Goal: Information Seeking & Learning: Learn about a topic

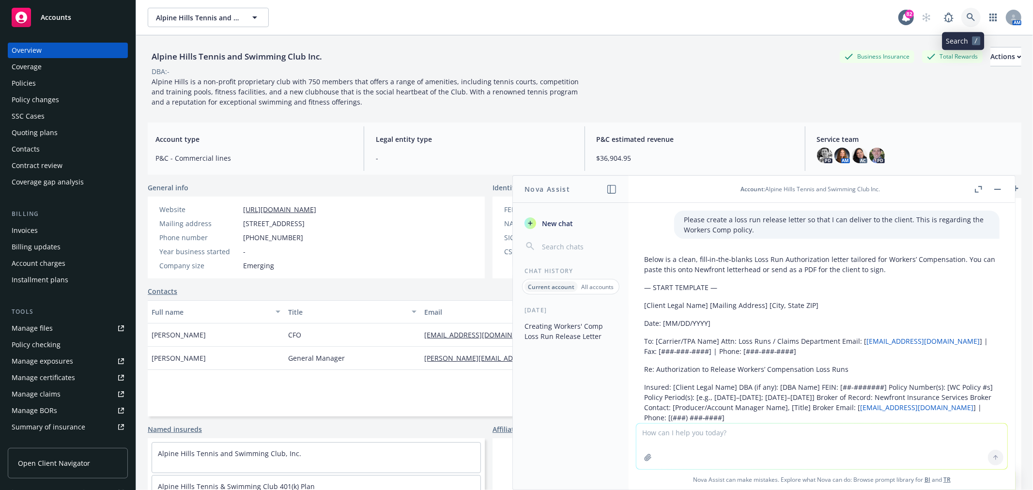
click at [966, 15] on icon at bounding box center [970, 17] width 8 height 8
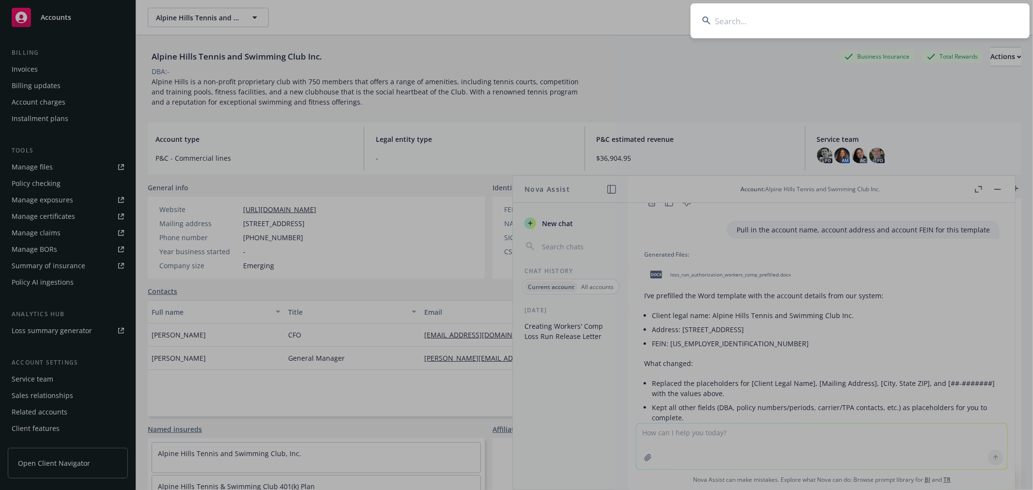
click at [848, 21] on input at bounding box center [859, 20] width 339 height 35
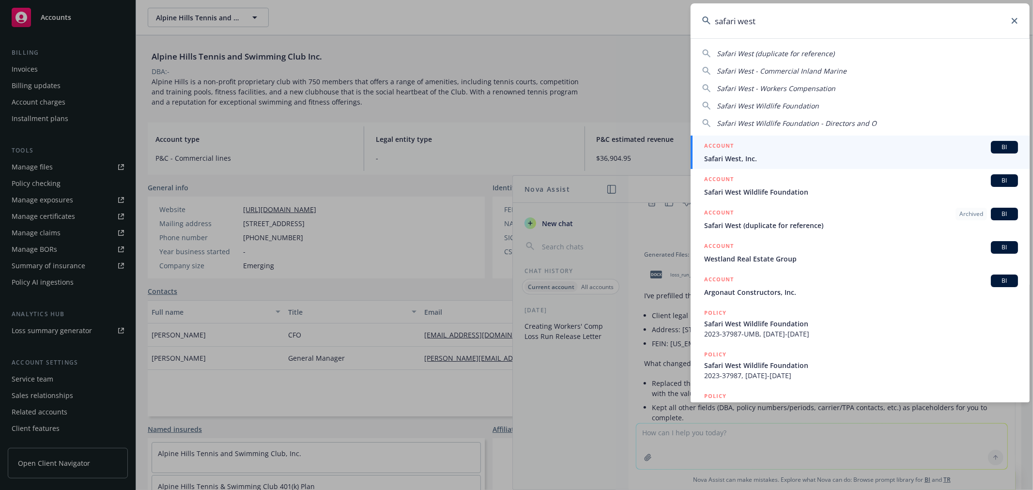
type input "safari west"
click at [775, 139] on link "ACCOUNT BI Safari West, Inc." at bounding box center [859, 152] width 339 height 33
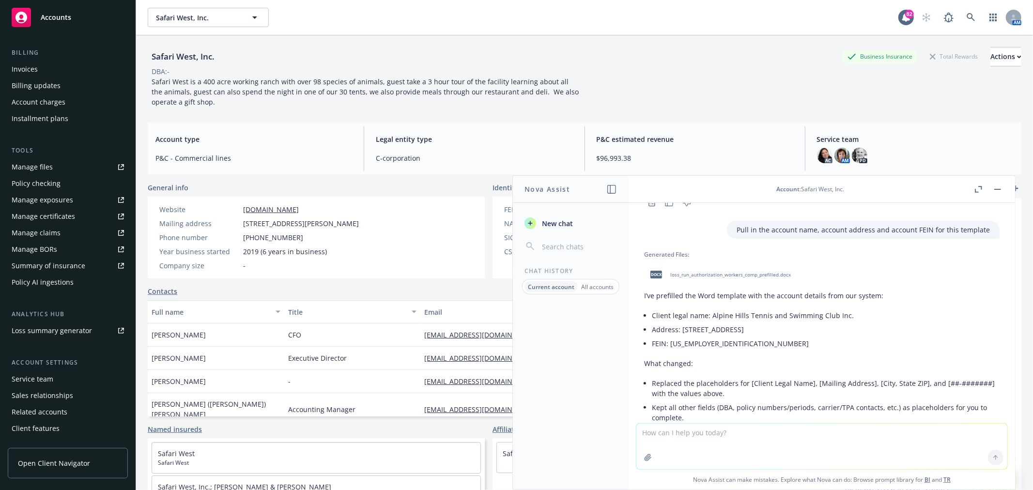
click at [992, 186] on button "button" at bounding box center [997, 189] width 12 height 12
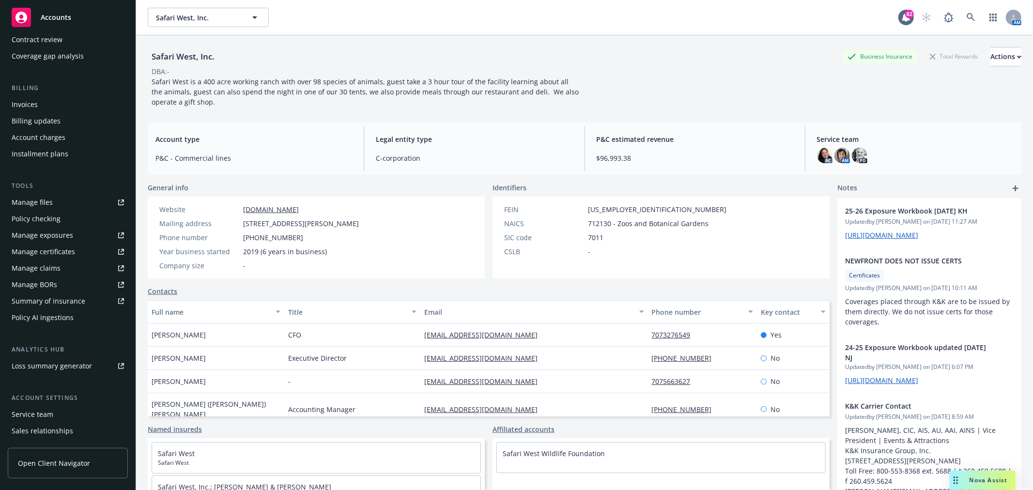
scroll to position [107, 0]
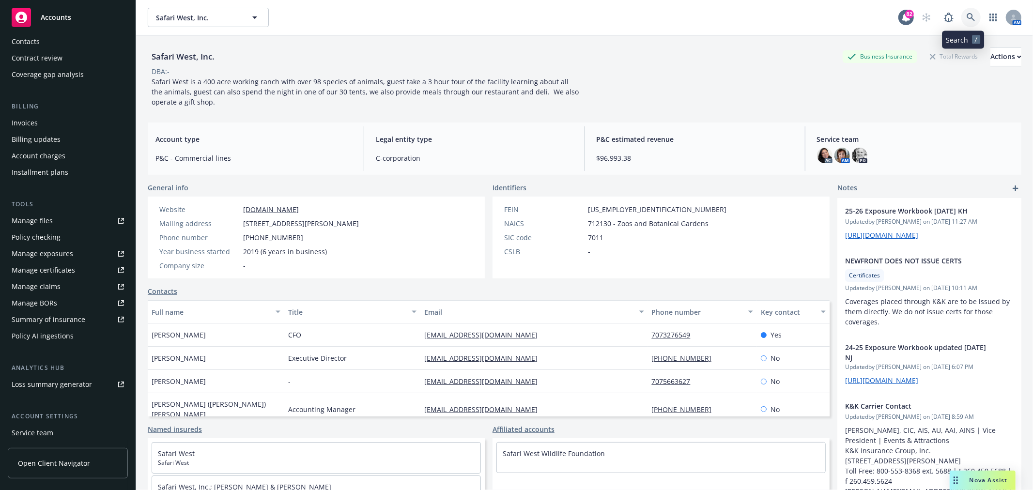
click at [967, 17] on link at bounding box center [970, 17] width 19 height 19
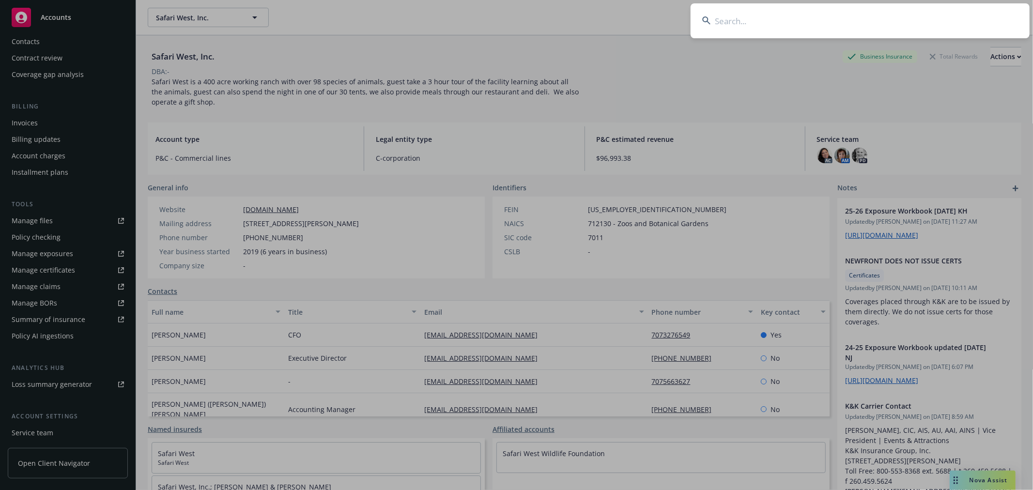
click at [896, 28] on input at bounding box center [859, 20] width 339 height 35
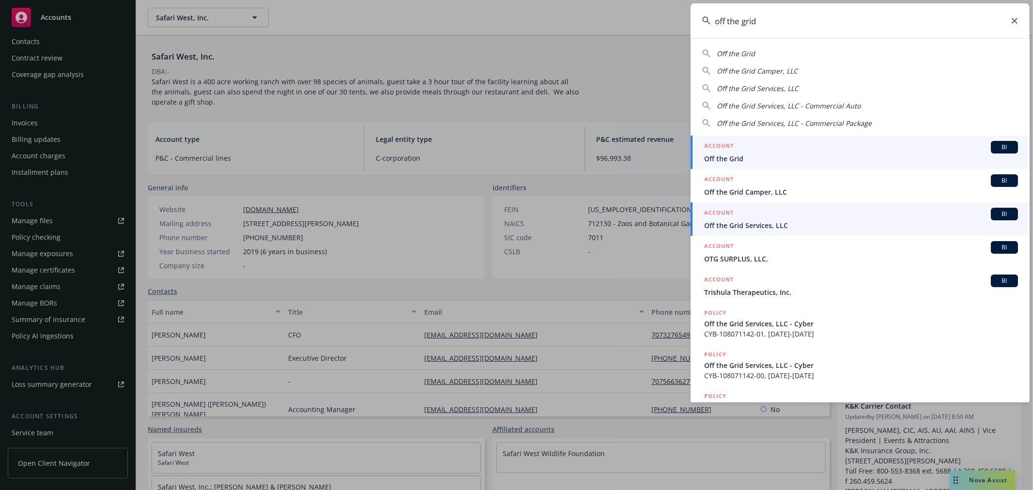
type input "off the grid"
click at [748, 221] on span "Off the Grid Services, LLC" at bounding box center [861, 225] width 314 height 10
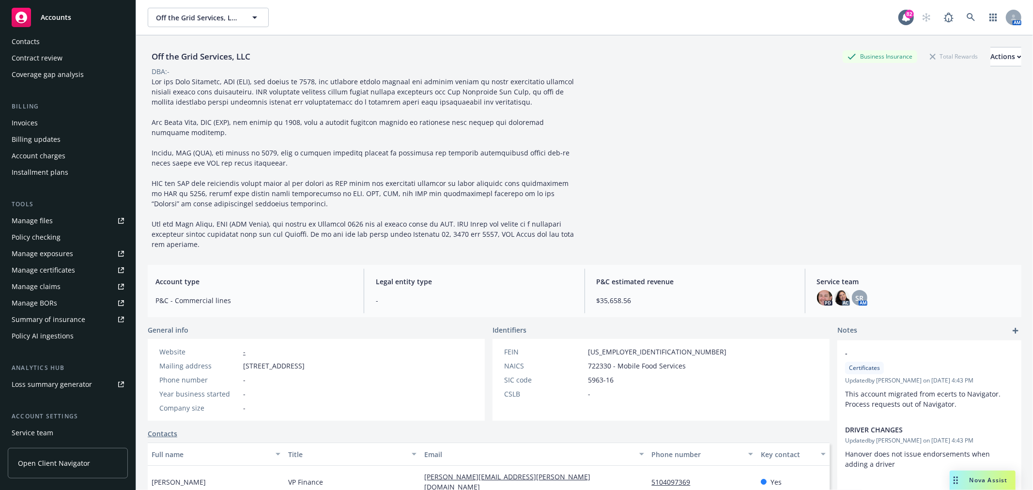
click at [51, 121] on div "Invoices" at bounding box center [68, 122] width 112 height 15
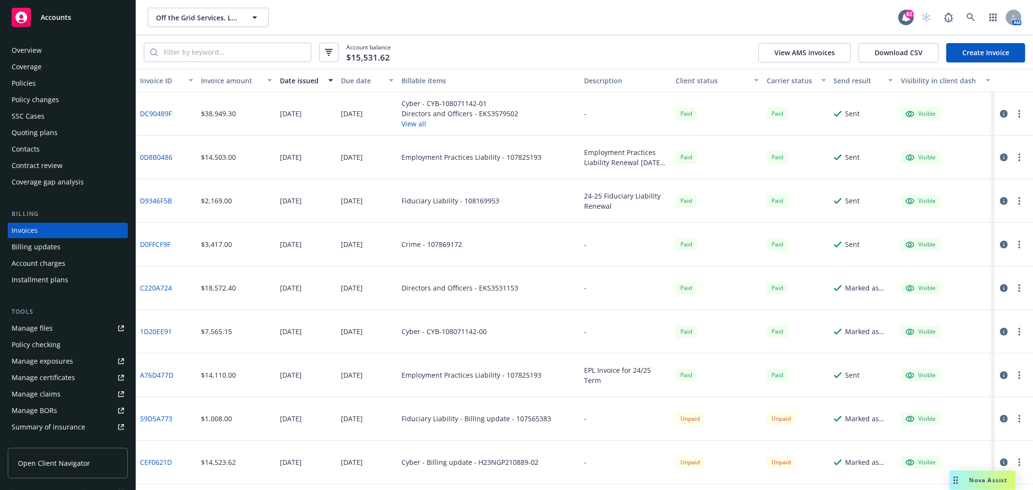
click at [54, 93] on div "Policy changes" at bounding box center [35, 99] width 47 height 15
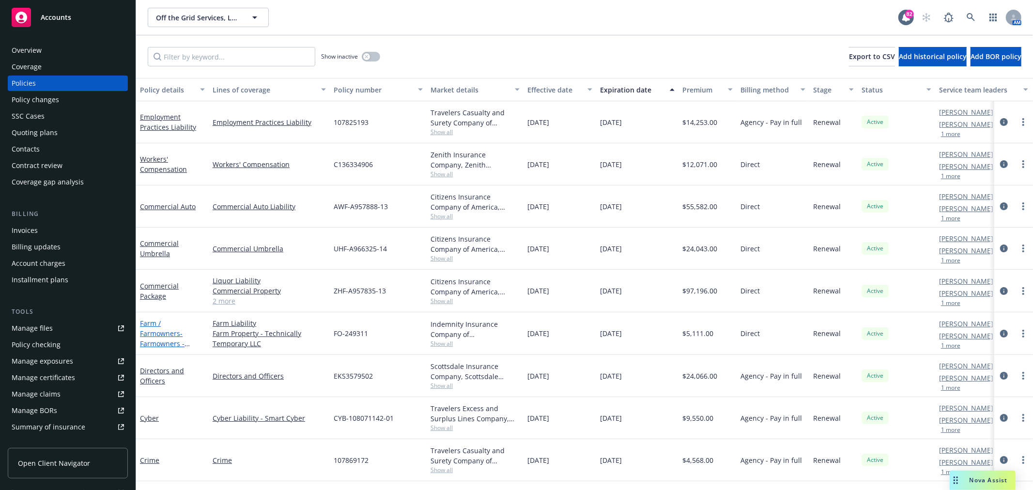
click at [173, 333] on span "- Farmowners - Technically Temporary" at bounding box center [165, 349] width 50 height 40
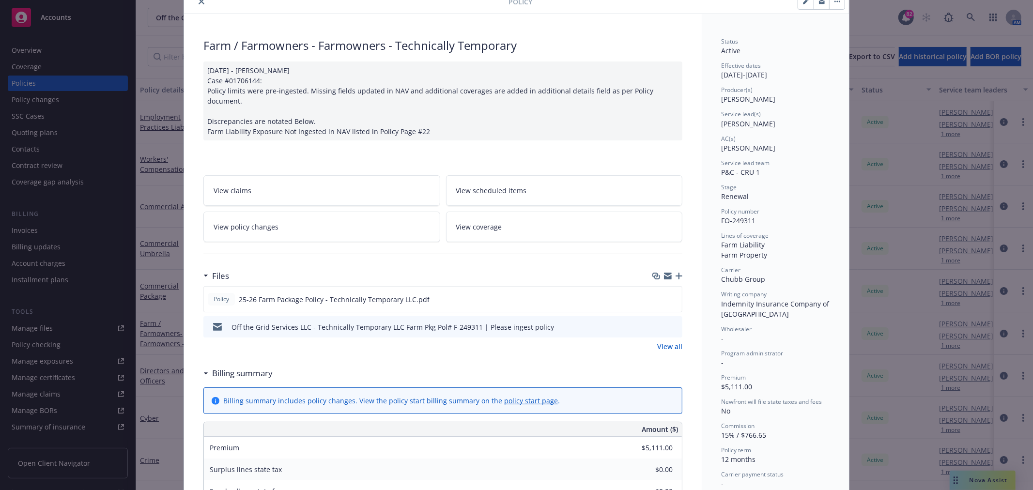
scroll to position [54, 0]
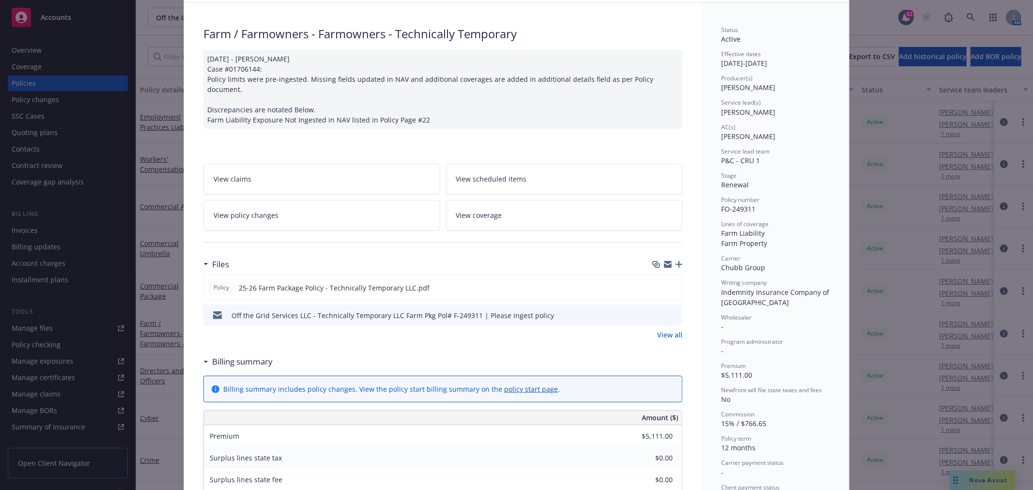
click at [665, 330] on link "View all" at bounding box center [669, 335] width 25 height 10
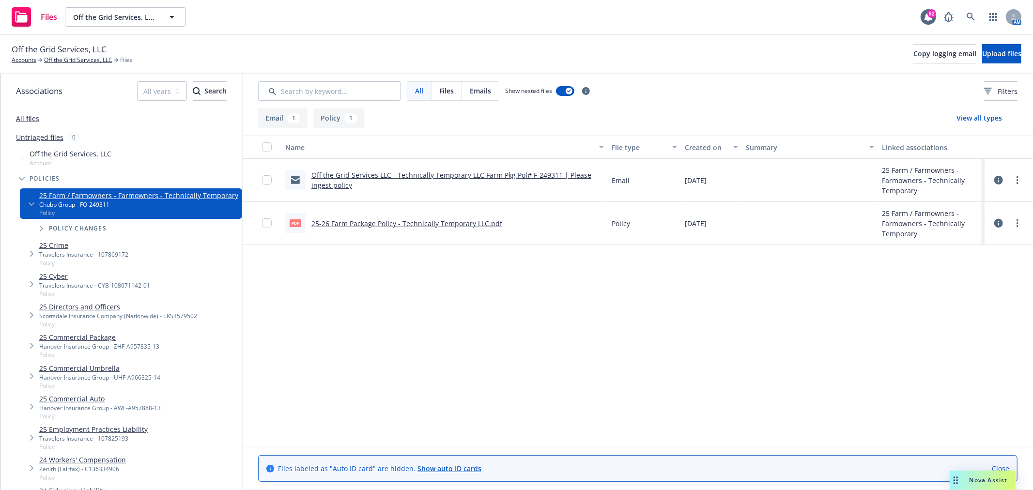
click at [365, 221] on link "25-26 Farm Package Policy - Technically Temporary LLC.pdf" at bounding box center [406, 223] width 191 height 9
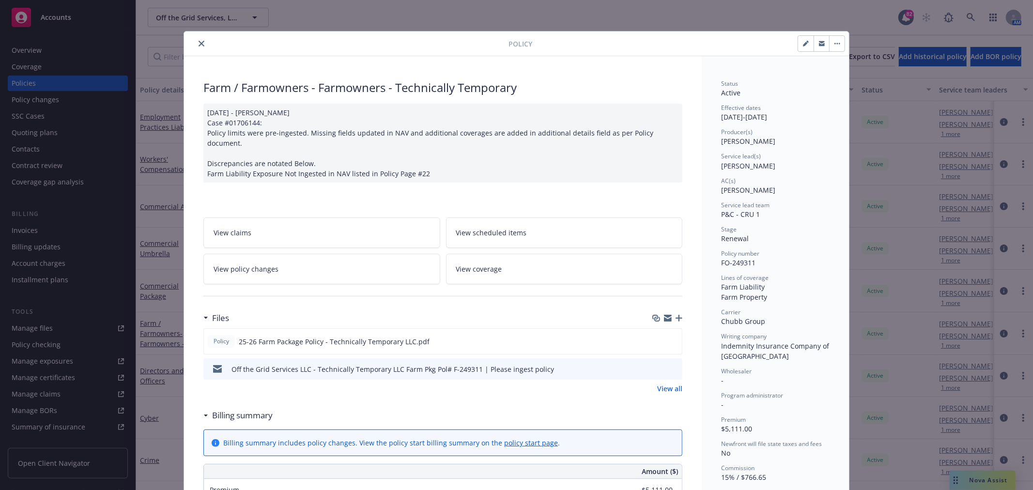
click at [198, 46] on icon "close" at bounding box center [201, 44] width 6 height 6
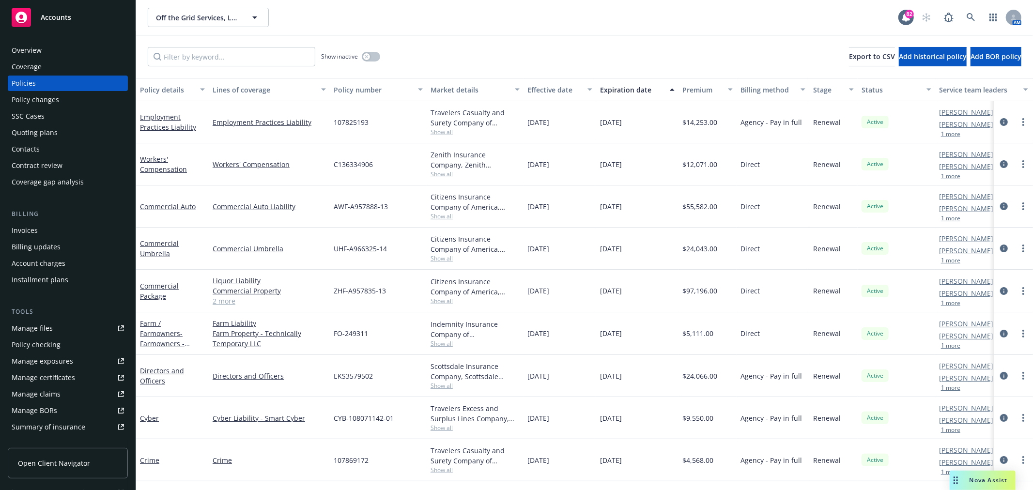
click at [64, 49] on div "Overview" at bounding box center [68, 50] width 112 height 15
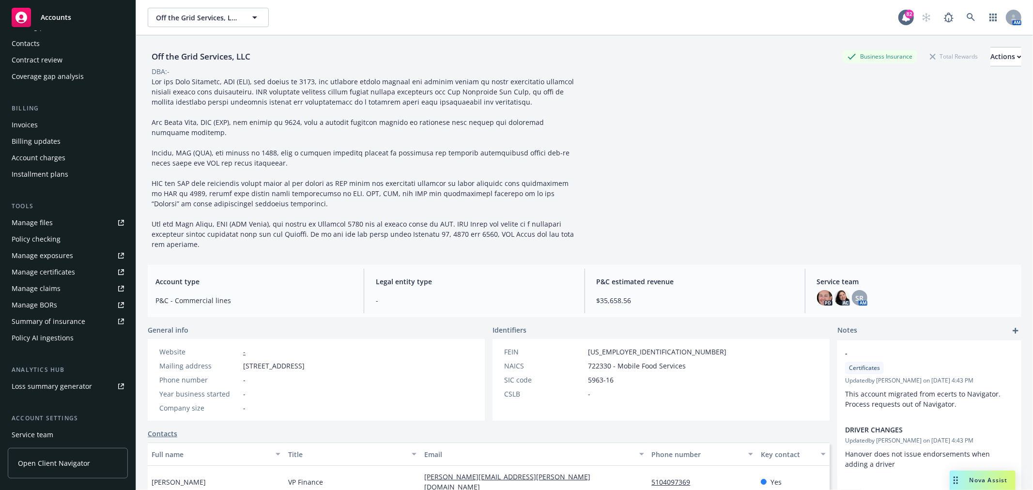
scroll to position [120, 0]
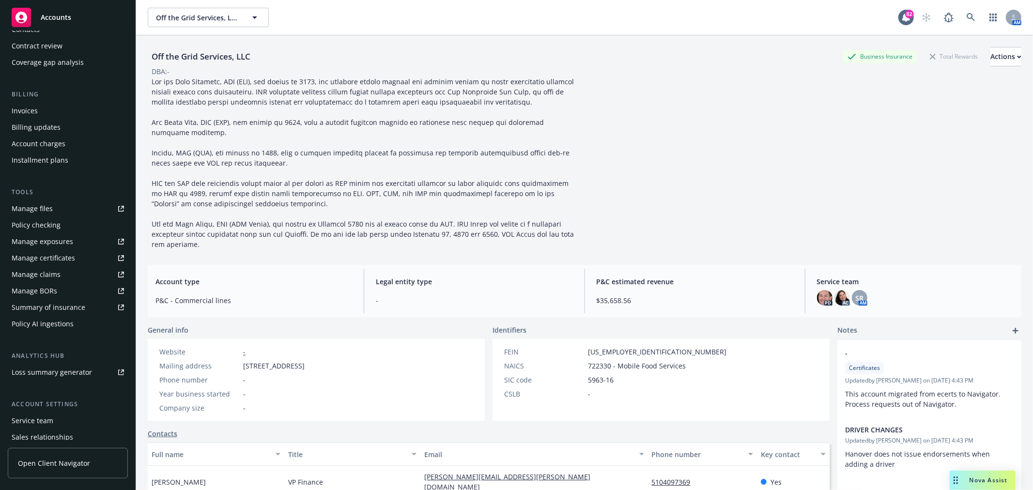
click at [69, 259] on div "Manage certificates" at bounding box center [43, 257] width 63 height 15
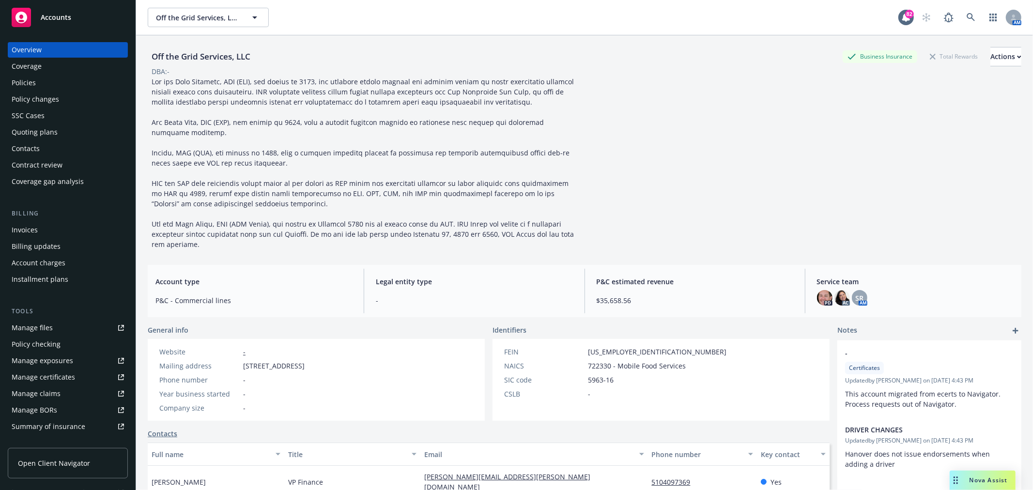
scroll to position [0, 0]
click at [63, 85] on div "Policies" at bounding box center [68, 83] width 112 height 15
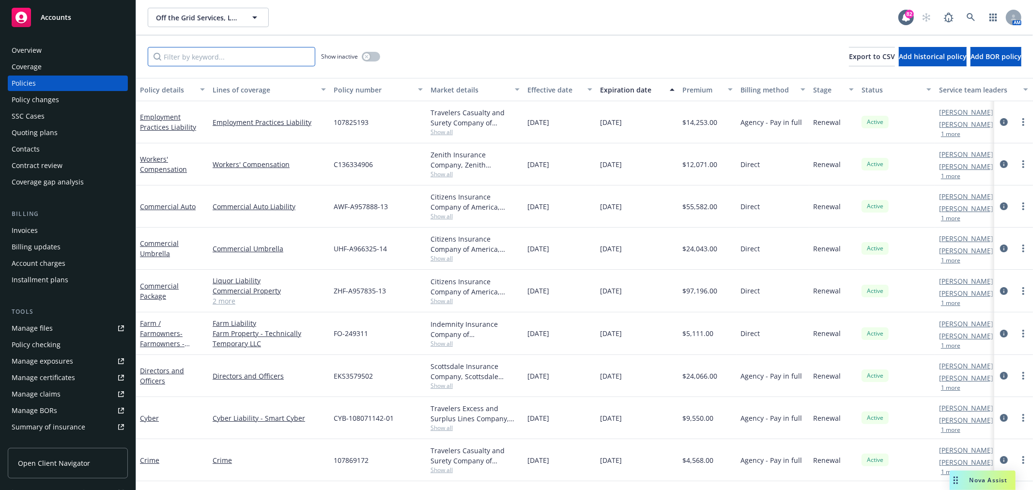
click at [296, 58] on input "Filter by keyword..." at bounding box center [231, 56] width 167 height 19
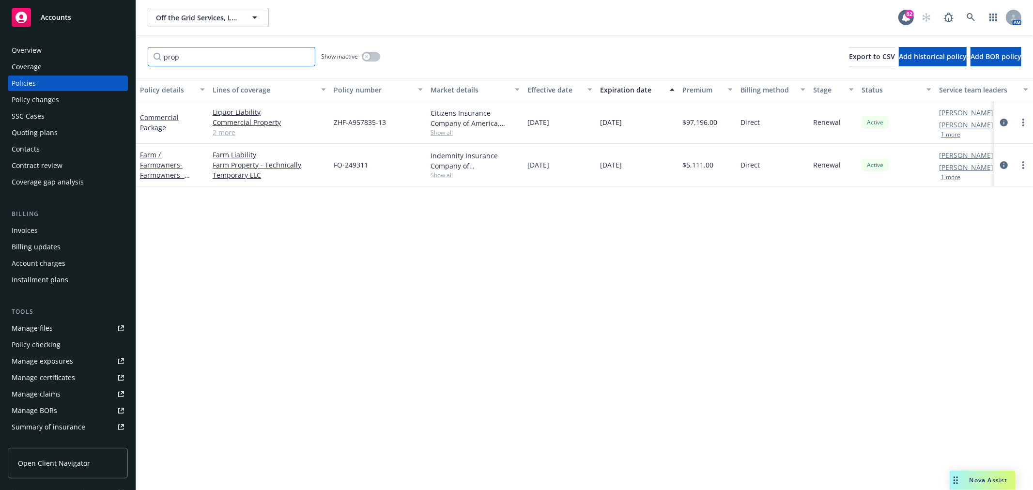
type input "prop"
click at [171, 169] on div "Farm / Farmowners - Farmowners - Technically Temporary" at bounding box center [172, 165] width 65 height 30
click at [166, 175] on span "- Farmowners - Technically Temporary" at bounding box center [165, 180] width 50 height 40
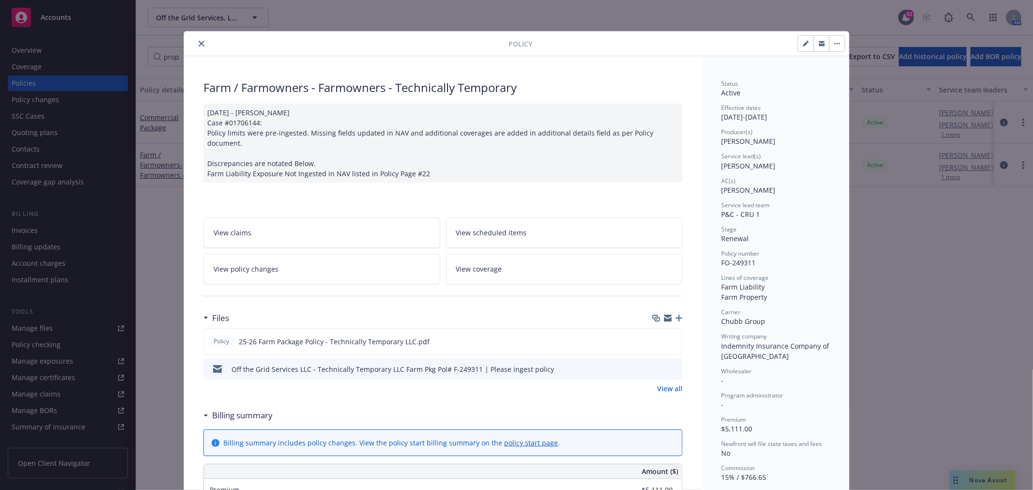
click at [523, 255] on link "View coverage" at bounding box center [564, 269] width 237 height 30
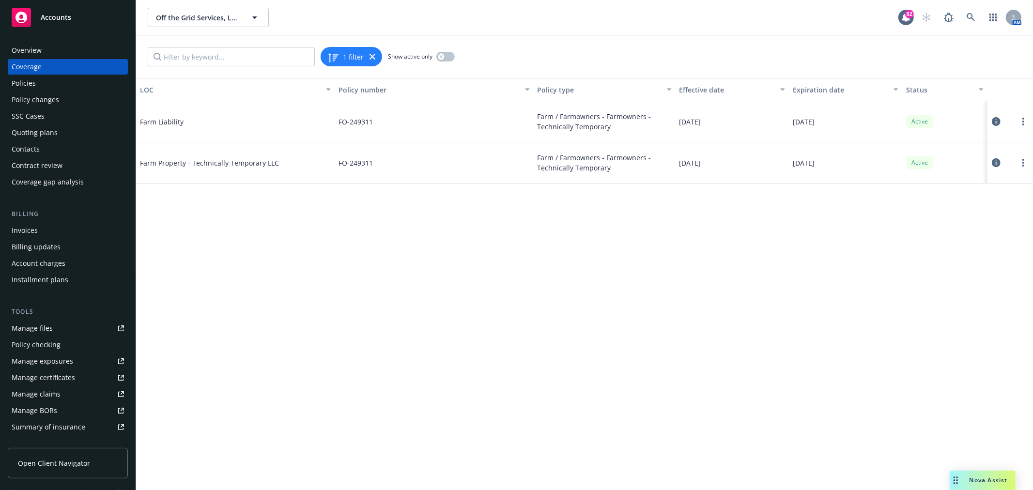
click at [992, 162] on icon at bounding box center [995, 162] width 9 height 9
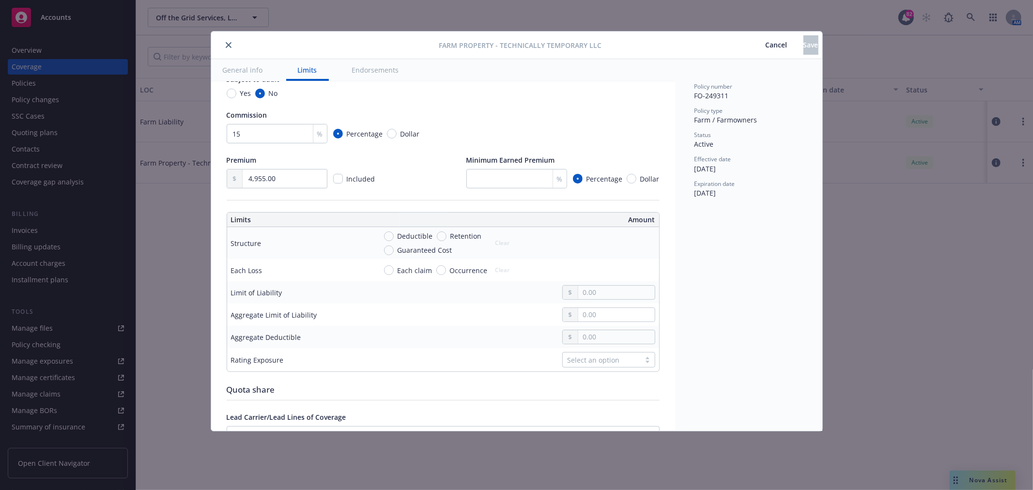
scroll to position [215, 0]
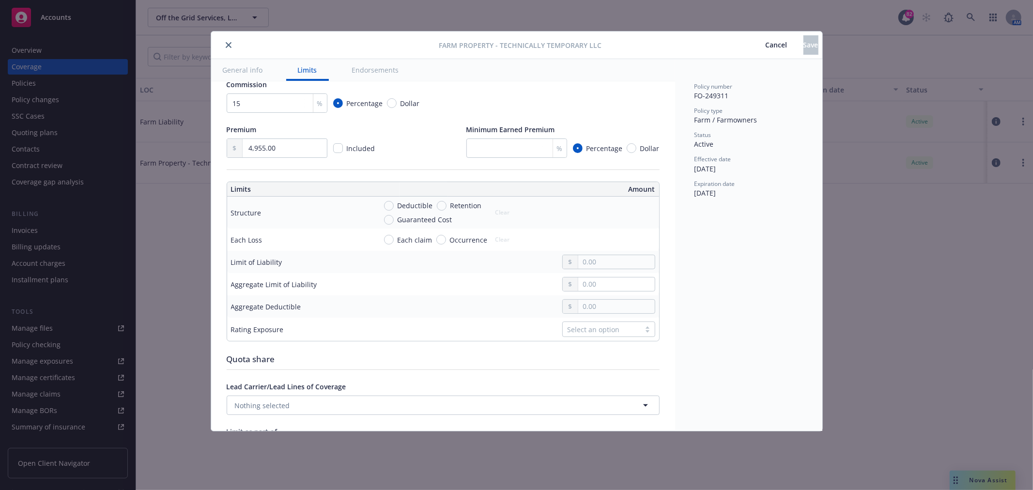
click at [229, 46] on icon "close" at bounding box center [229, 45] width 6 height 6
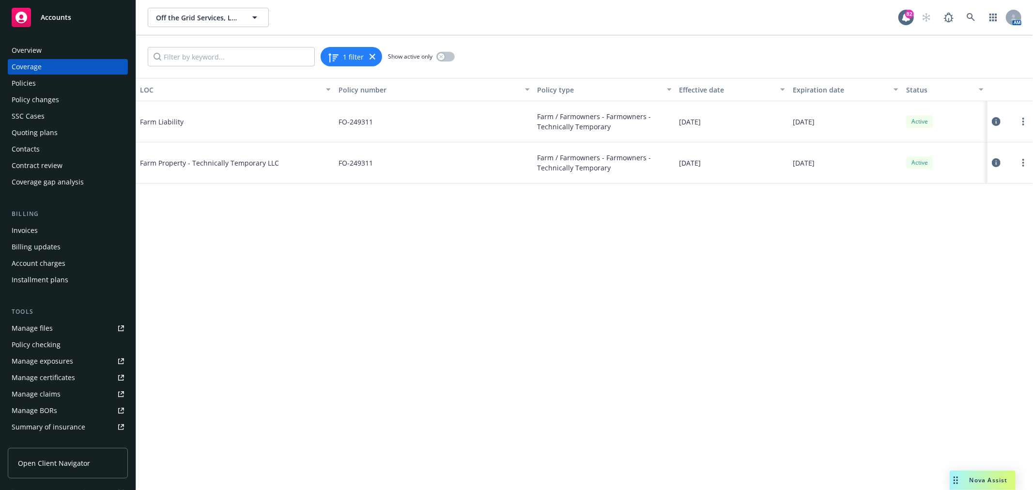
click at [996, 162] on icon at bounding box center [995, 162] width 9 height 9
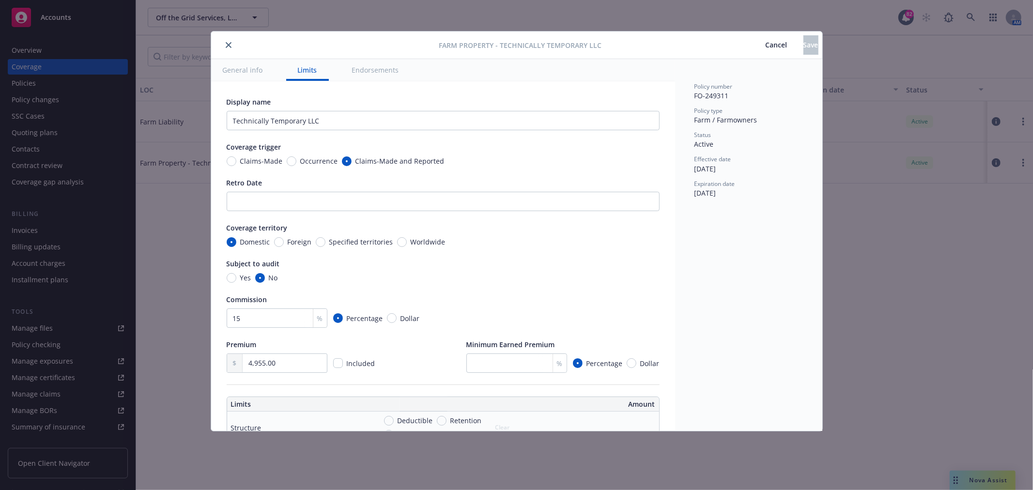
click at [241, 66] on button "General info" at bounding box center [242, 70] width 63 height 22
click at [240, 75] on button "General info" at bounding box center [242, 70] width 63 height 22
click at [290, 70] on button "Limits" at bounding box center [307, 70] width 43 height 22
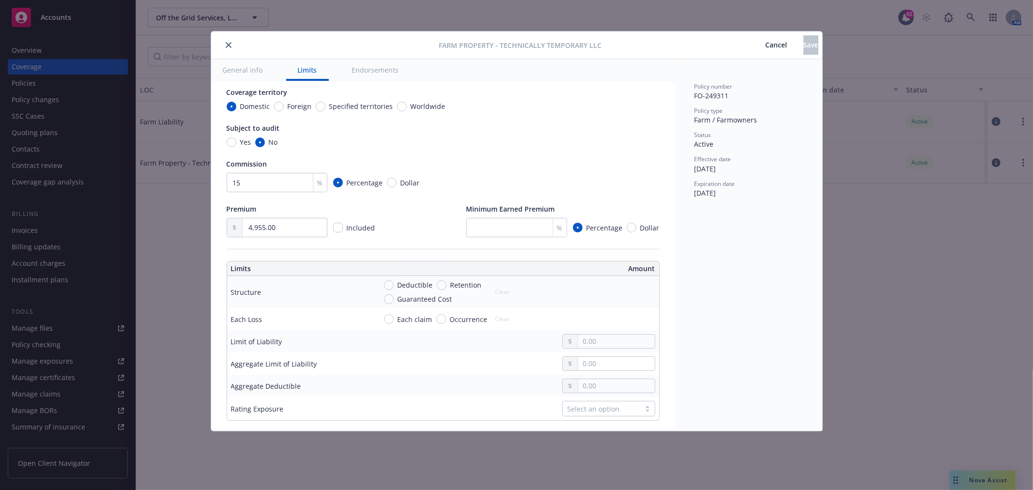
scroll to position [189, 0]
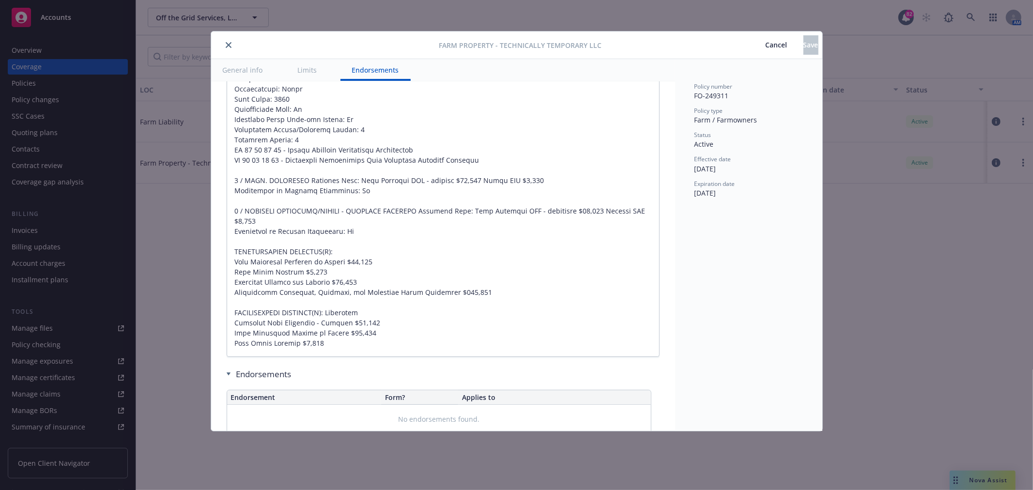
type textarea "x"
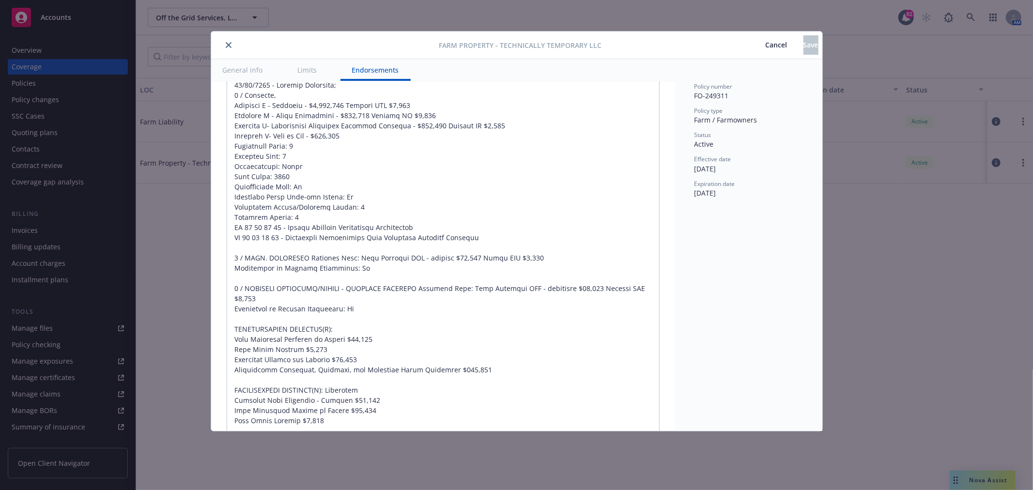
scroll to position [653, 0]
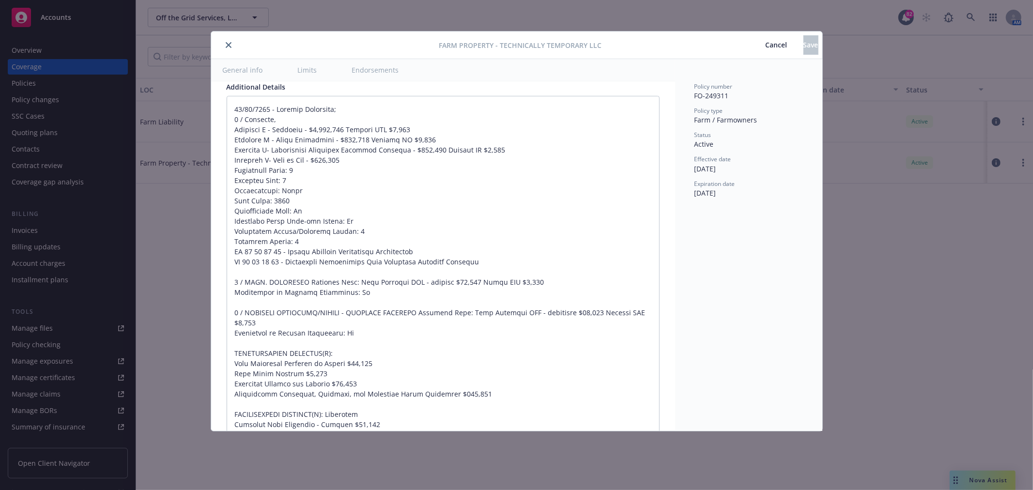
click at [765, 42] on span "Cancel" at bounding box center [776, 44] width 22 height 9
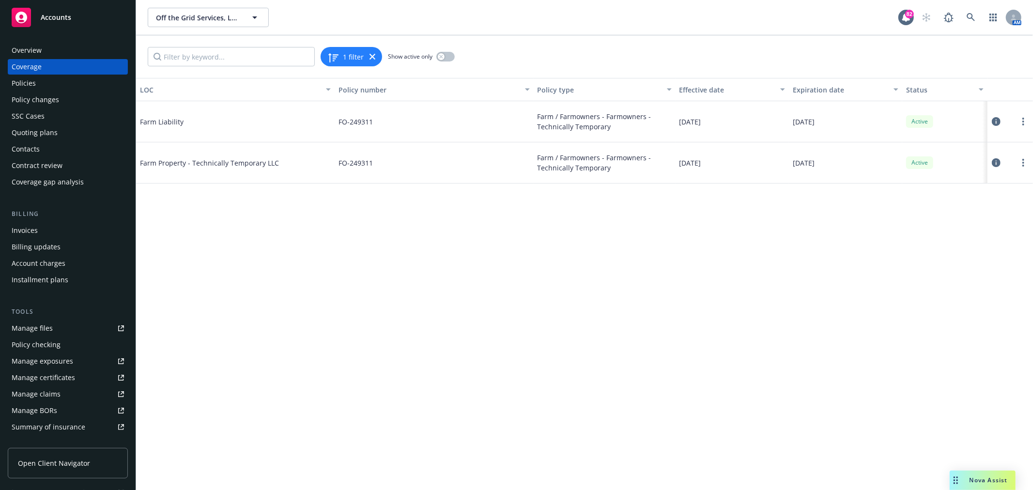
click at [61, 379] on div "Manage certificates" at bounding box center [43, 377] width 63 height 15
